Goal: Task Accomplishment & Management: Manage account settings

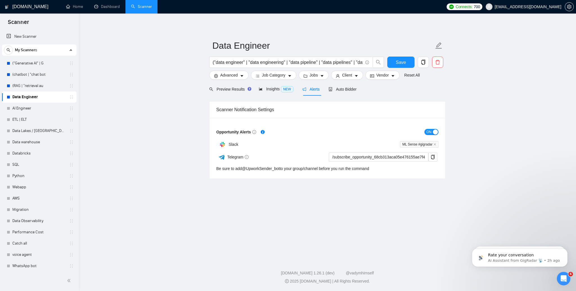
scroll to position [379, 0]
click at [39, 109] on link "AI Engineer" at bounding box center [38, 108] width 53 height 11
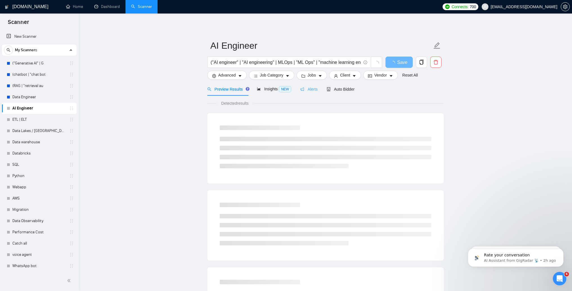
click at [307, 92] on div "Alerts" at bounding box center [308, 88] width 17 height 13
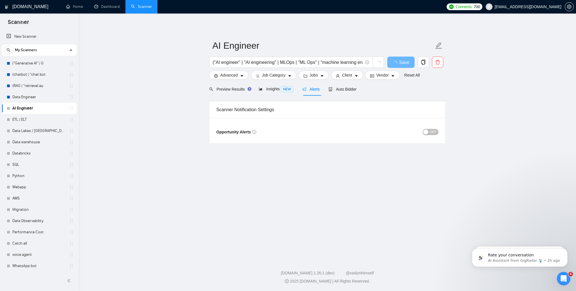
click at [430, 132] on span "OFF" at bounding box center [433, 132] width 7 height 6
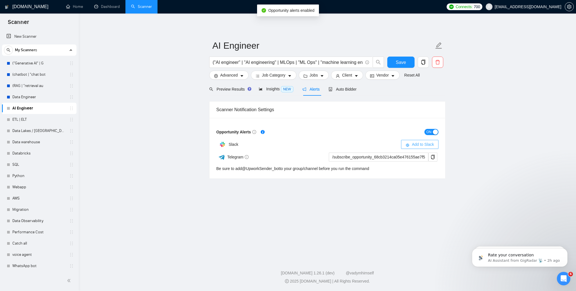
click at [431, 146] on span "Add to Slack" at bounding box center [423, 144] width 22 height 6
click at [188, 122] on main "AI Engineer ("AI engineer" | "AI engineering" | MLOps | "ML Ops" | "machine lea…" at bounding box center [327, 134] width 479 height 225
click at [24, 122] on link "ETL | ELT" at bounding box center [38, 119] width 53 height 11
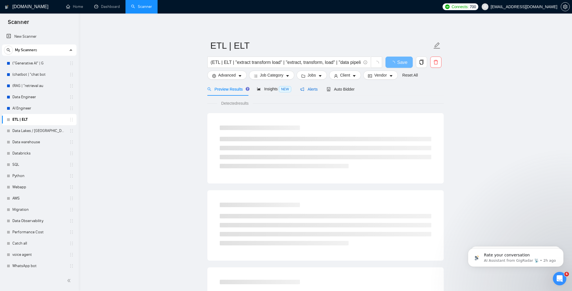
click at [317, 87] on span "Alerts" at bounding box center [308, 89] width 17 height 4
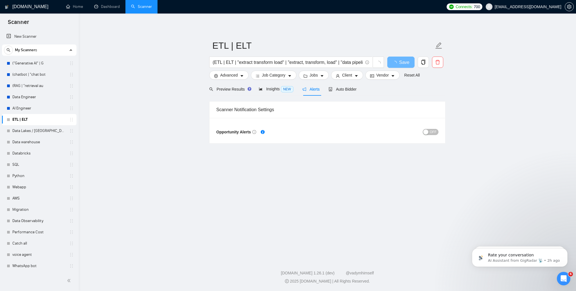
click at [425, 134] on div "button" at bounding box center [425, 131] width 5 height 5
